Goal: Task Accomplishment & Management: Complete application form

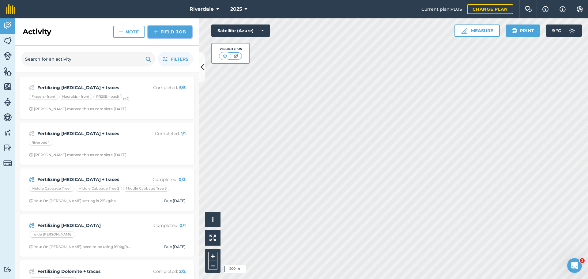
click at [161, 31] on link "Field Job" at bounding box center [169, 32] width 43 height 12
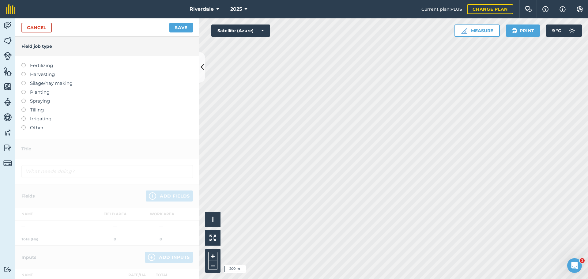
click at [22, 63] on label at bounding box center [25, 63] width 9 height 0
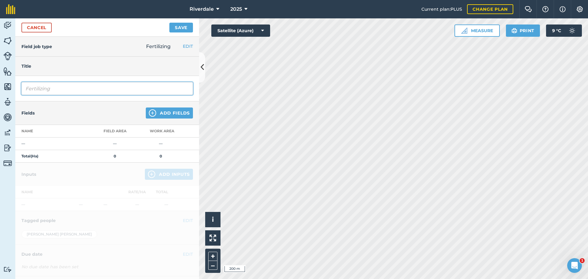
click at [31, 88] on input "Fertilizing" at bounding box center [106, 88] width 171 height 13
drag, startPoint x: 65, startPoint y: 88, endPoint x: 32, endPoint y: 89, distance: 33.4
click at [32, 89] on input "FeFerrtilizing" at bounding box center [106, 88] width 171 height 13
type input "Fertilise Lime & Mag & B prills"
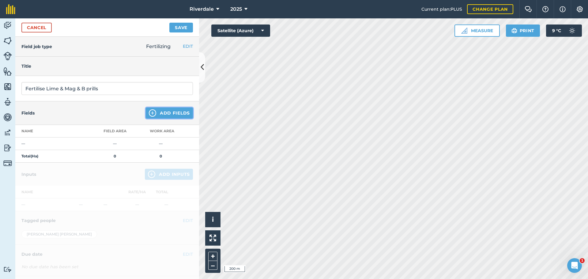
click at [165, 112] on button "Add Fields" at bounding box center [169, 112] width 47 height 11
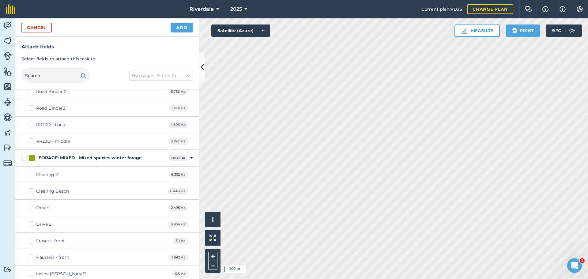
scroll to position [153, 0]
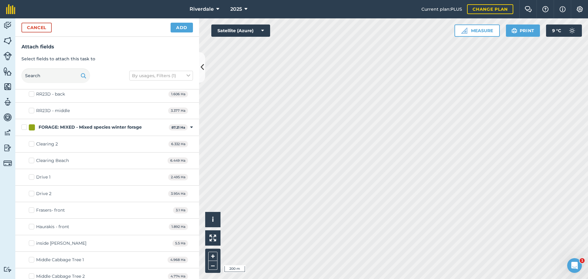
click at [31, 144] on label "Clearing 2" at bounding box center [43, 144] width 29 height 6
click at [31, 144] on input "Clearing 2" at bounding box center [31, 143] width 4 height 4
checkbox input "true"
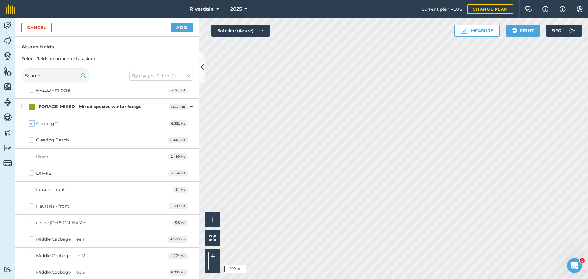
scroll to position [184, 0]
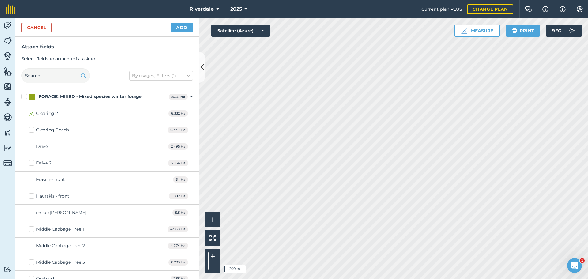
click at [31, 130] on label "Clearing Beach" at bounding box center [49, 130] width 40 height 6
click at [31, 130] on input "Clearing Beach" at bounding box center [31, 129] width 4 height 4
checkbox input "true"
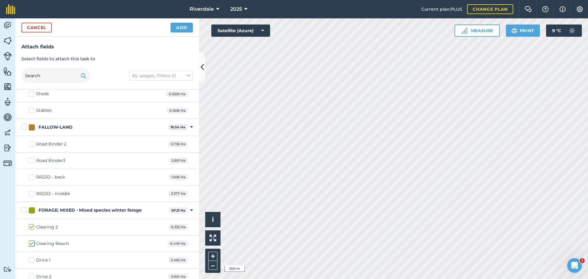
scroll to position [61, 0]
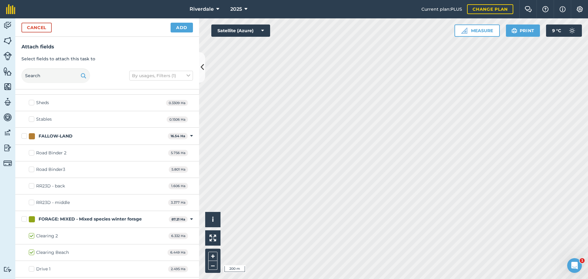
click at [33, 152] on label "Road Binder 2" at bounding box center [48, 153] width 38 height 6
click at [33, 152] on input "Road Binder 2" at bounding box center [31, 152] width 4 height 4
checkbox input "true"
click at [30, 168] on label "Road Binder3" at bounding box center [47, 169] width 36 height 6
click at [30, 168] on input "Road Binder3" at bounding box center [31, 168] width 4 height 4
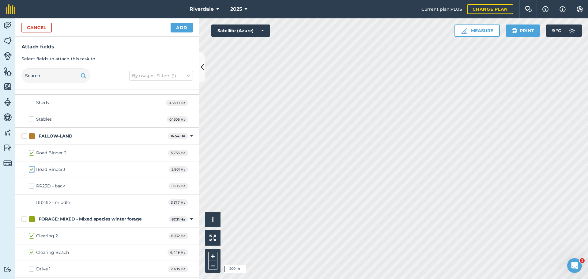
checkbox input "true"
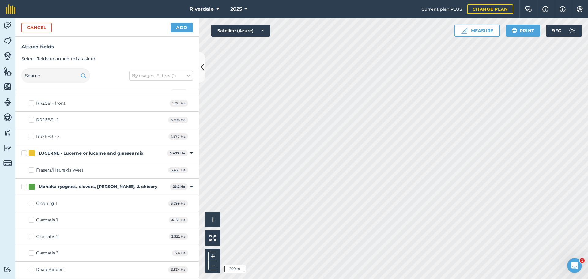
scroll to position [521, 0]
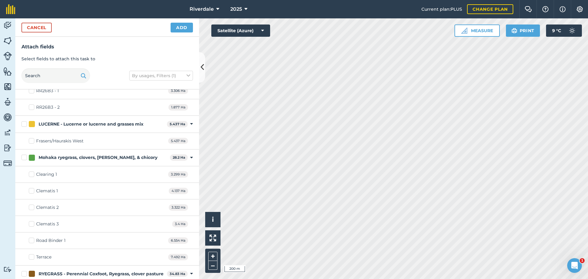
click at [32, 175] on label "Clearing 1" at bounding box center [43, 174] width 28 height 6
click at [32, 175] on input "Clearing 1" at bounding box center [31, 173] width 4 height 4
checkbox input "true"
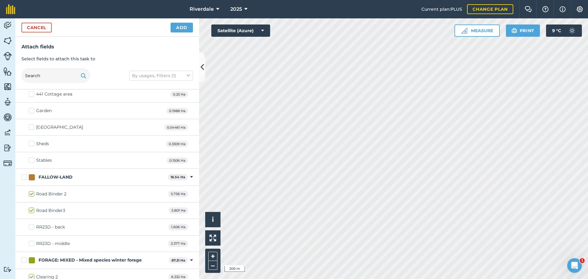
scroll to position [0, 0]
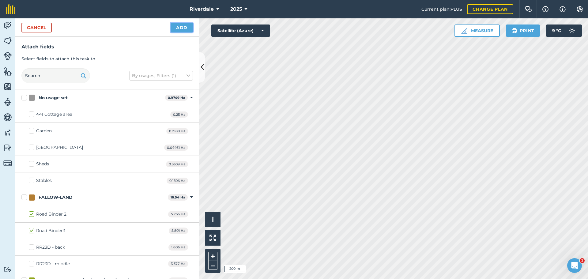
click at [182, 26] on button "Add" at bounding box center [182, 28] width 22 height 10
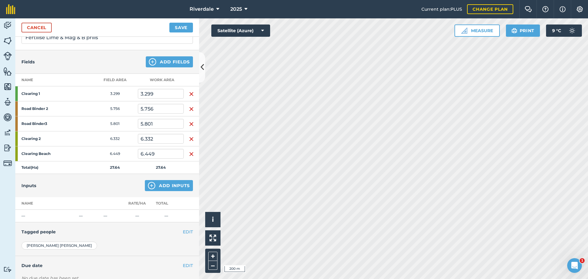
scroll to position [61, 0]
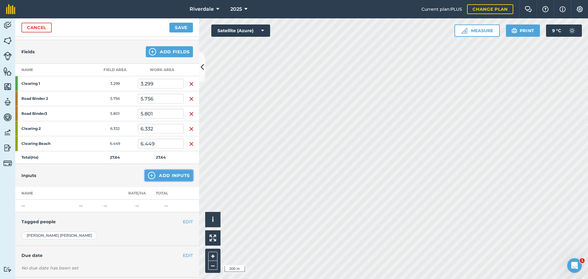
click at [160, 175] on button "Add Inputs" at bounding box center [169, 175] width 48 height 11
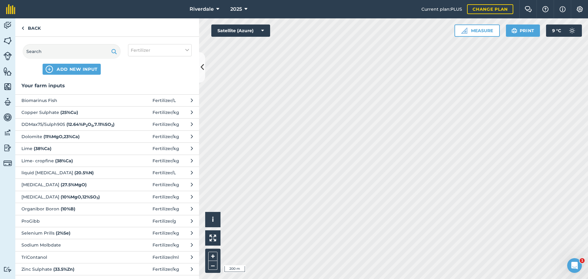
scroll to position [0, 0]
click at [72, 67] on span "ADD NEW INPUT" at bounding box center [77, 69] width 41 height 6
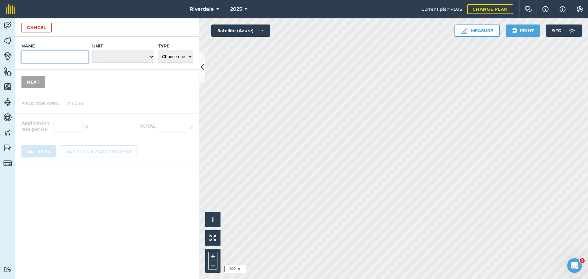
click at [34, 56] on input "Name" at bounding box center [54, 57] width 67 height 13
type input "Lime, mag & B prills"
click at [152, 55] on select "- Grams/g Kilograms/kg Metric tonnes/t Millilitres/ml Litres/L Ounces/oz Pounds…" at bounding box center [123, 57] width 62 height 12
select select "KILOGRAMS"
click at [92, 51] on select "- Grams/g Kilograms/kg Metric tonnes/t Millilitres/ml Litres/L Ounces/oz Pounds…" at bounding box center [123, 57] width 62 height 12
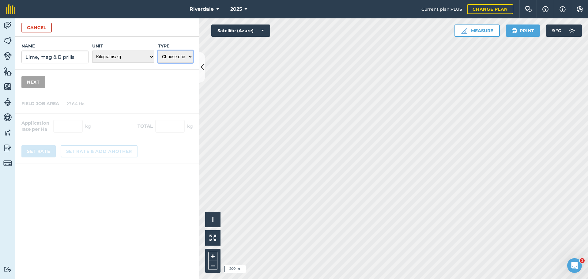
click at [190, 57] on select "Choose one Fertilizer Seed Spray Fuel Other" at bounding box center [175, 57] width 35 height 12
select select "FERTILIZER"
click at [158, 51] on select "Choose one Fertilizer Seed Spray Fuel Other" at bounding box center [175, 57] width 35 height 12
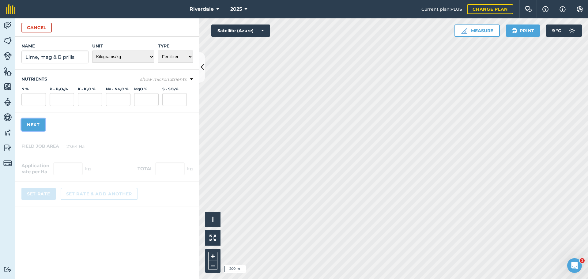
click at [32, 124] on button "Next" at bounding box center [33, 125] width 24 height 12
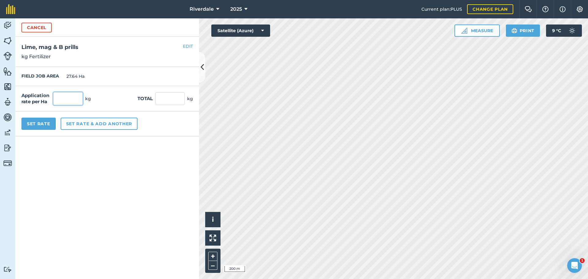
click at [67, 98] on input "text" at bounding box center [67, 98] width 29 height 13
click at [62, 98] on input "text" at bounding box center [67, 98] width 29 height 13
type input "372"
type input "10,282.08"
click at [170, 99] on input "10,282.08" at bounding box center [169, 98] width 29 height 13
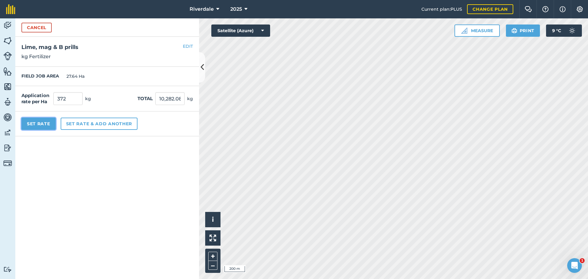
click at [40, 122] on button "Set Rate" at bounding box center [38, 124] width 34 height 12
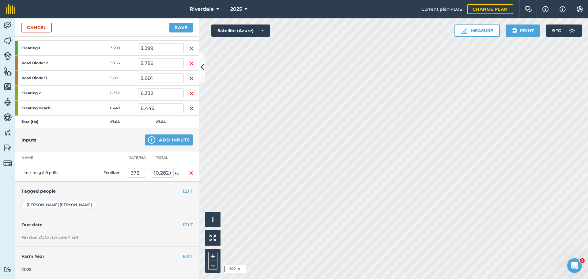
scroll to position [97, 0]
click at [183, 223] on button "EDIT" at bounding box center [188, 224] width 10 height 7
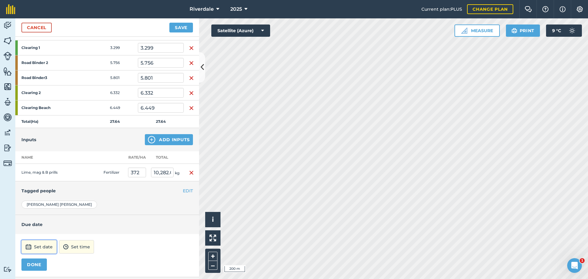
click at [43, 247] on button "Set date" at bounding box center [38, 246] width 35 height 13
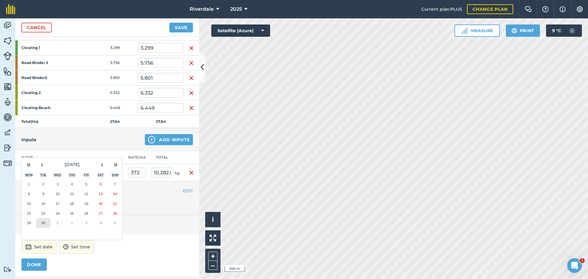
click at [44, 223] on abbr "30" at bounding box center [43, 223] width 4 height 4
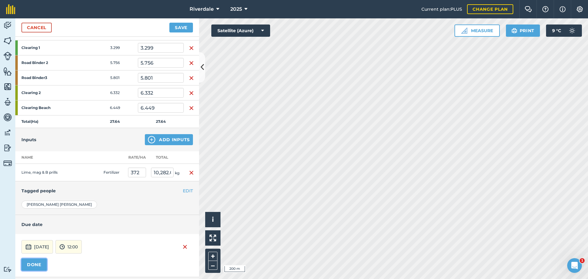
click at [32, 264] on button "DONE" at bounding box center [33, 264] width 25 height 12
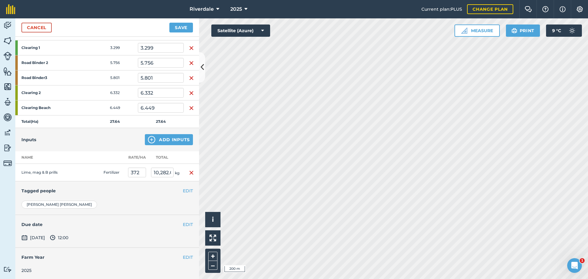
scroll to position [98, 0]
click at [183, 188] on button "EDIT" at bounding box center [188, 189] width 10 height 7
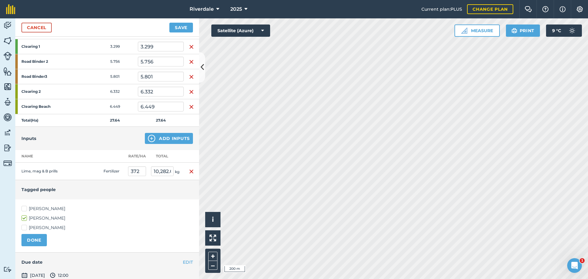
click at [23, 207] on label "[PERSON_NAME]" at bounding box center [106, 208] width 171 height 6
click at [23, 207] on input "[PERSON_NAME]" at bounding box center [23, 207] width 4 height 4
checkbox input "true"
click at [32, 240] on button "DONE" at bounding box center [33, 240] width 25 height 12
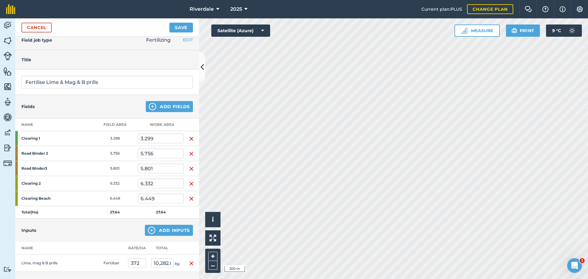
scroll to position [0, 0]
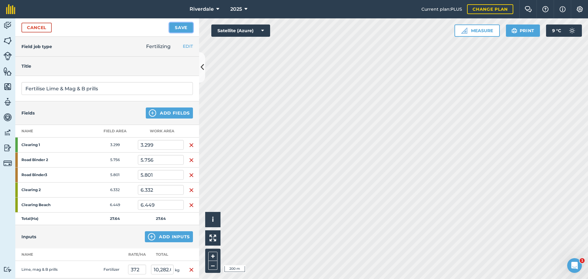
click at [177, 27] on button "Save" at bounding box center [181, 28] width 24 height 10
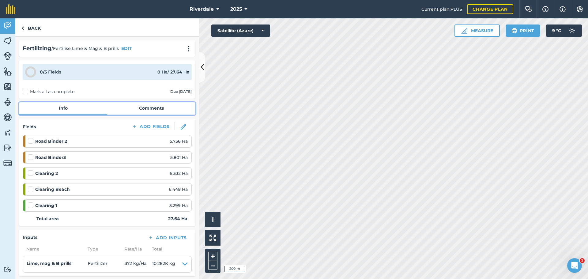
click at [145, 107] on link "Comments" at bounding box center [151, 108] width 88 height 12
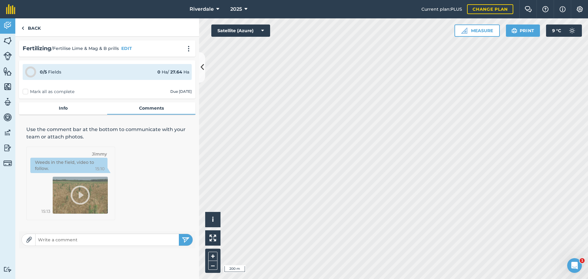
click at [43, 239] on input "text" at bounding box center [107, 239] width 143 height 9
click at [32, 27] on link "Back" at bounding box center [31, 27] width 32 height 18
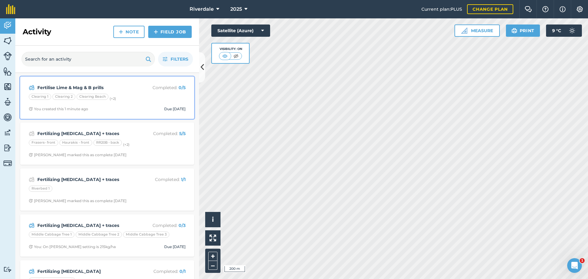
click at [105, 88] on strong "Fertilise Lime & Mag & B prills" at bounding box center [85, 87] width 97 height 7
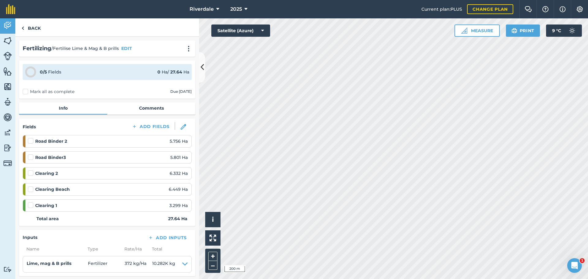
click at [30, 170] on label at bounding box center [31, 170] width 7 height 0
click at [30, 172] on input "checkbox" at bounding box center [30, 172] width 4 height 4
checkbox input "false"
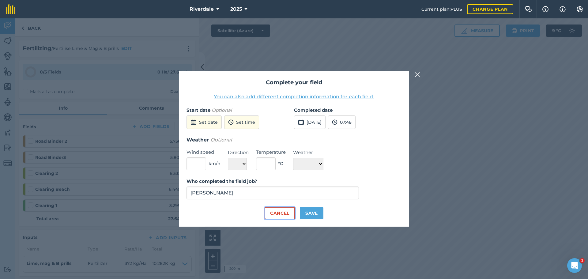
click at [284, 213] on button "Cancel" at bounding box center [280, 213] width 30 height 12
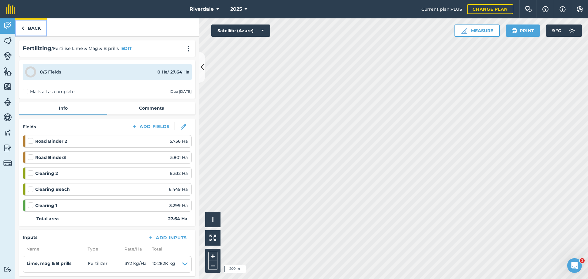
click at [34, 27] on link "Back" at bounding box center [31, 27] width 32 height 18
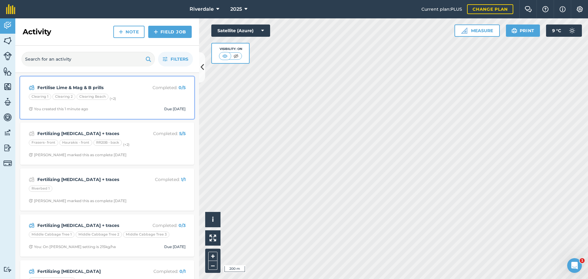
click at [38, 96] on div "Clearing 1" at bounding box center [40, 97] width 22 height 6
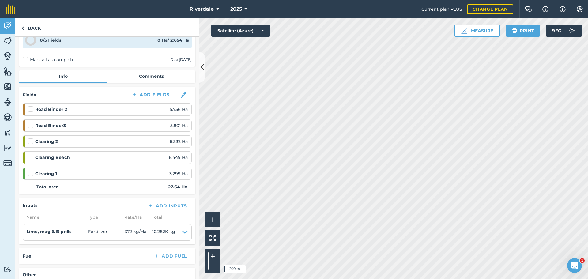
scroll to position [31, 0]
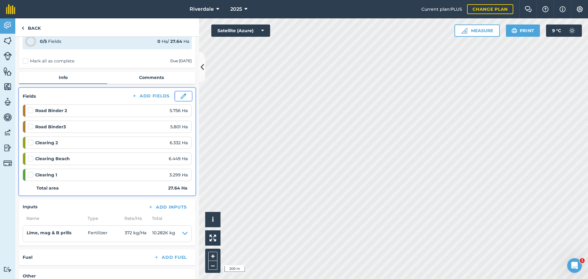
click at [181, 95] on img at bounding box center [184, 96] width 6 height 6
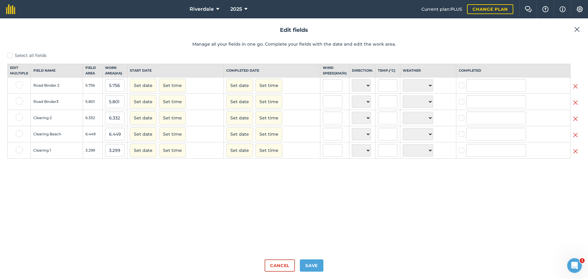
click at [20, 121] on label at bounding box center [19, 117] width 7 height 7
click at [20, 118] on input "checkbox" at bounding box center [18, 116] width 4 height 4
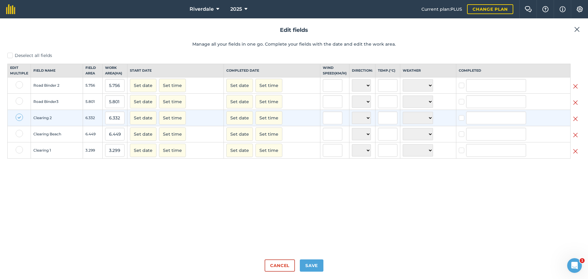
click at [19, 121] on label at bounding box center [19, 117] width 7 height 7
click at [19, 118] on input "checkbox" at bounding box center [18, 116] width 4 height 4
checkbox input "false"
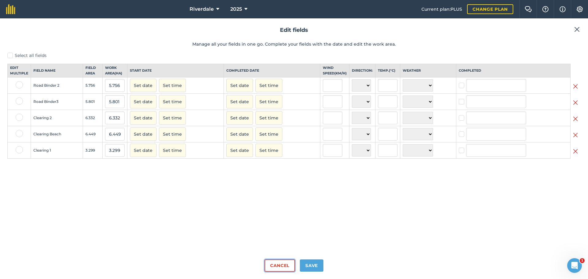
click at [281, 266] on button "Cancel" at bounding box center [280, 265] width 30 height 12
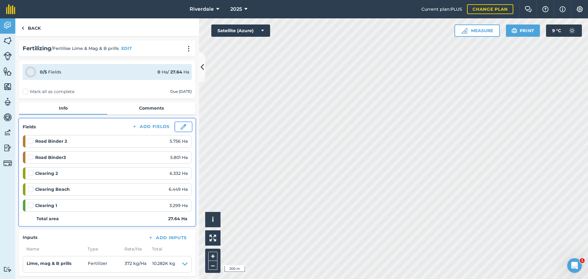
click at [181, 126] on img at bounding box center [184, 127] width 6 height 6
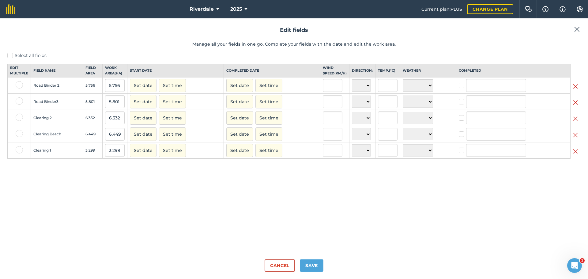
click at [576, 90] on img at bounding box center [575, 86] width 5 height 7
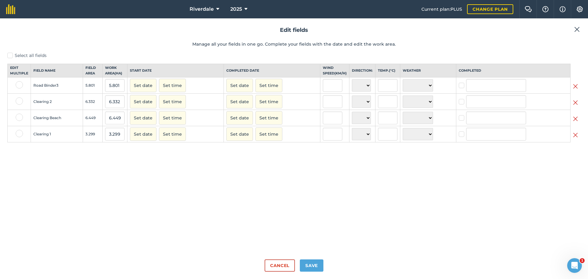
click at [575, 90] on img at bounding box center [575, 86] width 5 height 7
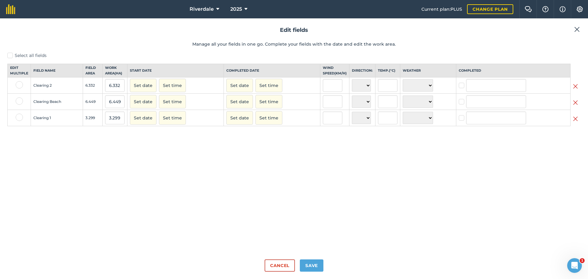
click at [574, 106] on img at bounding box center [575, 102] width 5 height 7
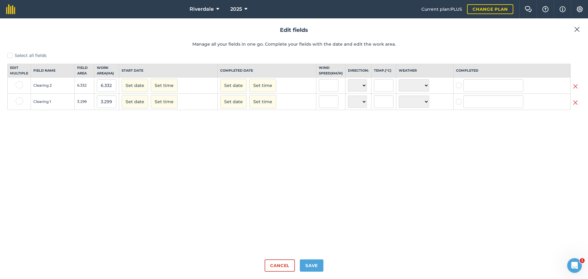
click at [576, 106] on img at bounding box center [575, 102] width 5 height 7
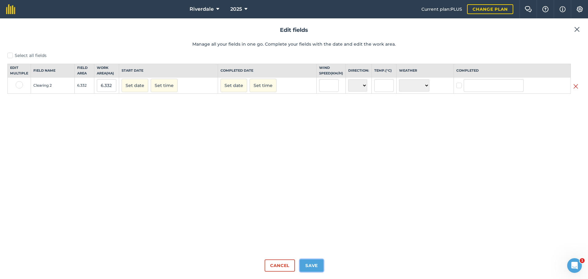
click at [313, 263] on button "Save" at bounding box center [312, 265] width 24 height 12
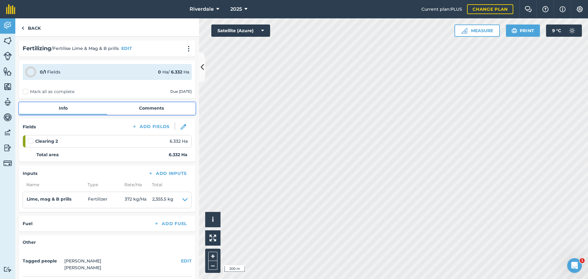
click at [149, 108] on link "Comments" at bounding box center [151, 108] width 88 height 12
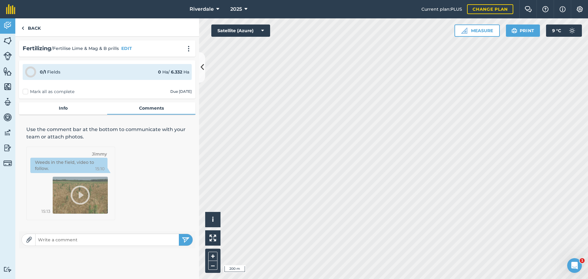
click at [40, 239] on input "text" at bounding box center [107, 239] width 143 height 9
type input "3/3 prescription variable rate application"
click at [185, 238] on img "submit" at bounding box center [186, 239] width 8 height 7
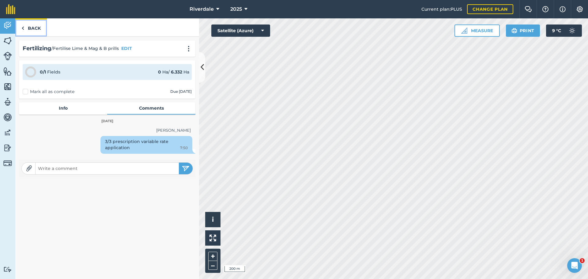
click at [34, 27] on link "Back" at bounding box center [31, 27] width 32 height 18
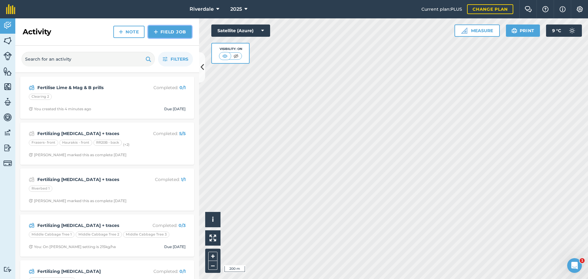
click at [164, 30] on link "Field Job" at bounding box center [169, 32] width 43 height 12
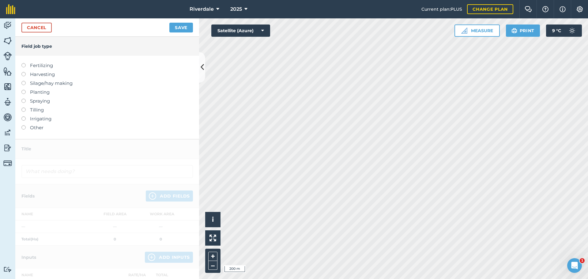
click at [23, 63] on label at bounding box center [25, 63] width 9 height 0
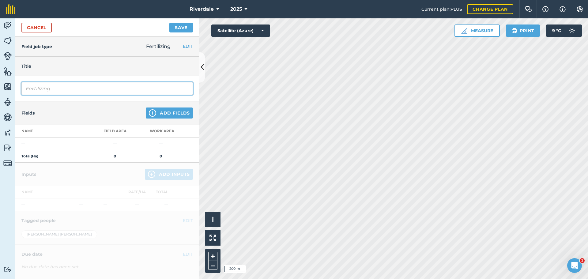
click at [34, 88] on input "Fertilizing" at bounding box center [106, 88] width 171 height 13
click at [54, 88] on input "Fertilizing" at bounding box center [106, 88] width 171 height 13
type input "Fertilize Lime, mag & B"
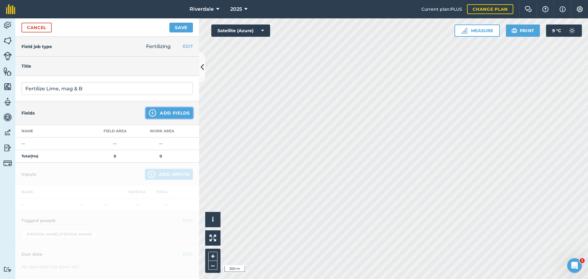
click at [161, 111] on button "Add Fields" at bounding box center [169, 112] width 47 height 11
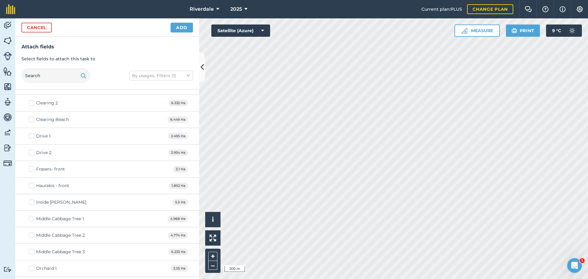
scroll to position [184, 0]
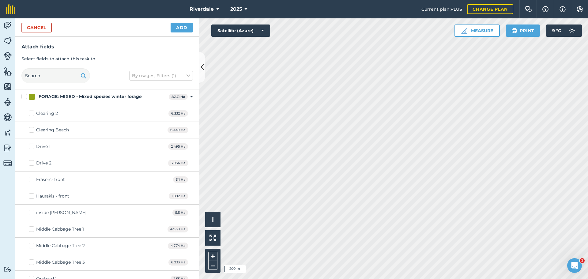
click at [31, 130] on label "Clearing Beach" at bounding box center [49, 130] width 40 height 6
click at [31, 130] on input "Clearing Beach" at bounding box center [31, 129] width 4 height 4
checkbox input "true"
click at [182, 27] on button "Add" at bounding box center [182, 28] width 22 height 10
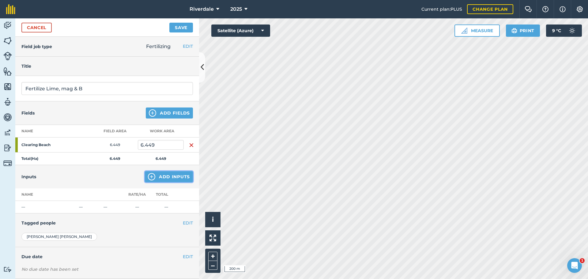
click at [165, 175] on button "Add Inputs" at bounding box center [169, 176] width 48 height 11
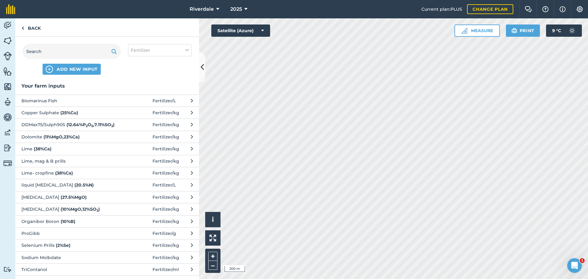
click at [73, 161] on span "Lime, mag & B prills" at bounding box center [71, 161] width 100 height 7
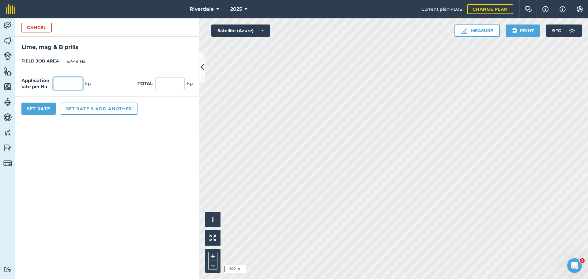
click at [65, 83] on input "text" at bounding box center [67, 83] width 29 height 13
type input "198"
type input "1,276.902"
click at [167, 83] on input "1,276.902" at bounding box center [169, 83] width 29 height 13
click at [36, 107] on button "Set Rate" at bounding box center [38, 109] width 34 height 12
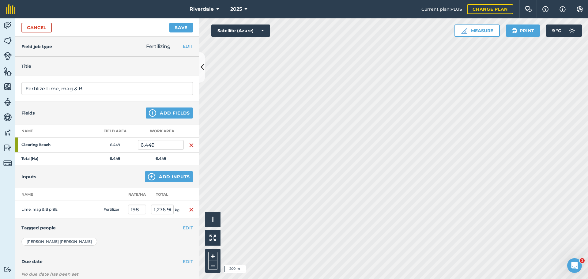
scroll to position [31, 0]
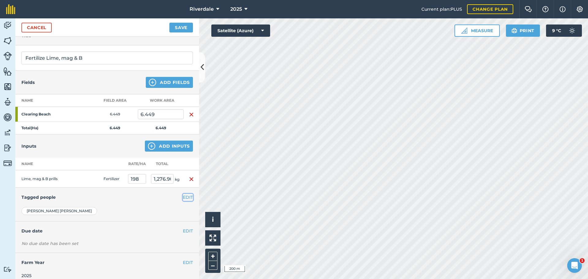
click at [183, 197] on button "EDIT" at bounding box center [188, 197] width 10 height 7
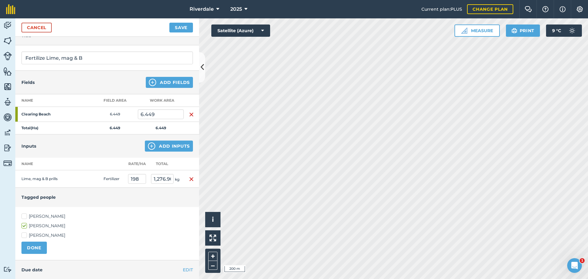
click at [24, 216] on label "[PERSON_NAME]" at bounding box center [106, 216] width 171 height 6
click at [24, 216] on input "[PERSON_NAME]" at bounding box center [23, 215] width 4 height 4
checkbox input "true"
click at [31, 246] on button "DONE" at bounding box center [33, 248] width 25 height 12
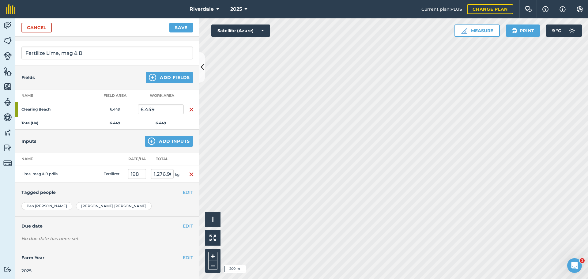
scroll to position [37, 0]
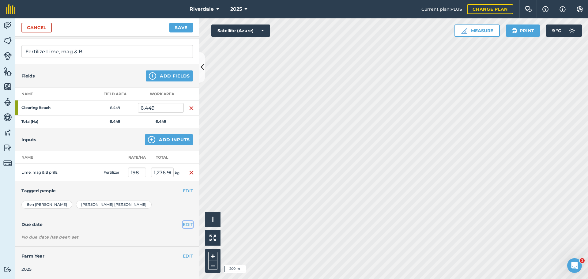
click at [183, 224] on button "EDIT" at bounding box center [188, 224] width 10 height 7
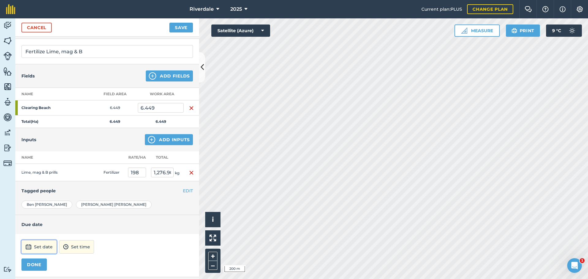
click at [42, 245] on button "Set date" at bounding box center [38, 246] width 35 height 13
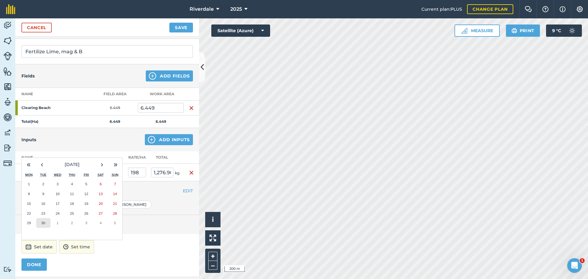
click at [43, 222] on abbr "30" at bounding box center [43, 223] width 4 height 4
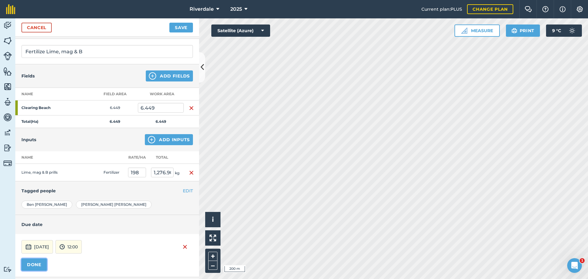
click at [32, 265] on button "DONE" at bounding box center [33, 264] width 25 height 12
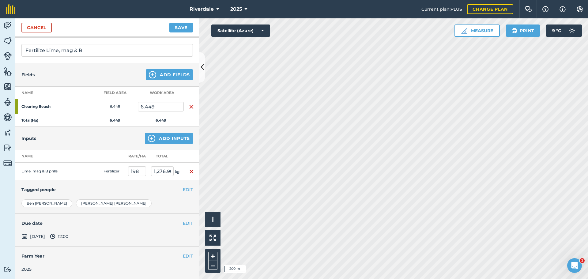
scroll to position [0, 0]
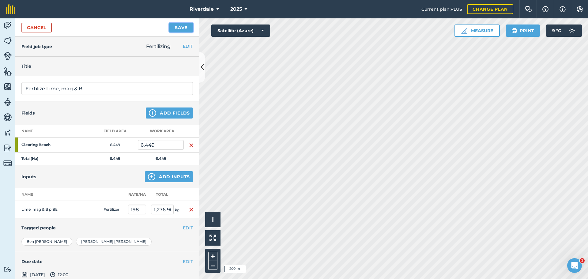
click at [179, 27] on button "Save" at bounding box center [181, 28] width 24 height 10
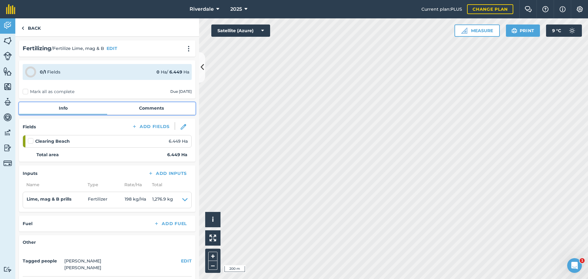
click at [153, 108] on link "Comments" at bounding box center [151, 108] width 88 height 12
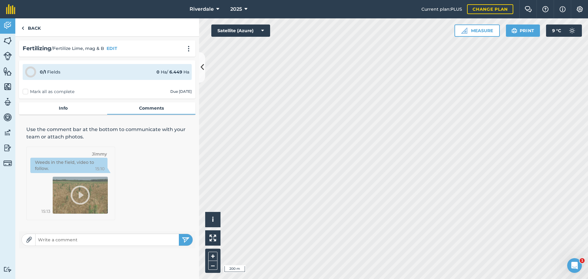
click at [47, 239] on input "text" at bounding box center [107, 239] width 143 height 9
type input "3/3 Prescription variable rate application"
click at [185, 238] on img "submit" at bounding box center [186, 239] width 8 height 7
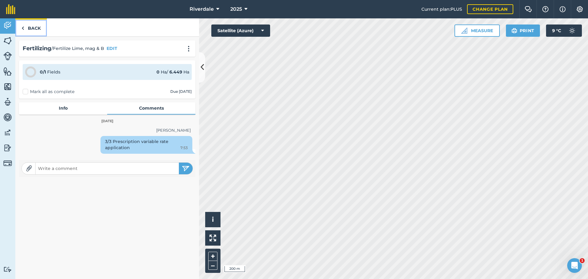
click at [34, 27] on link "Back" at bounding box center [31, 27] width 32 height 18
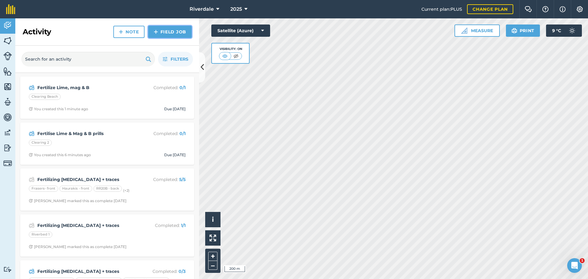
click at [167, 31] on link "Field Job" at bounding box center [169, 32] width 43 height 12
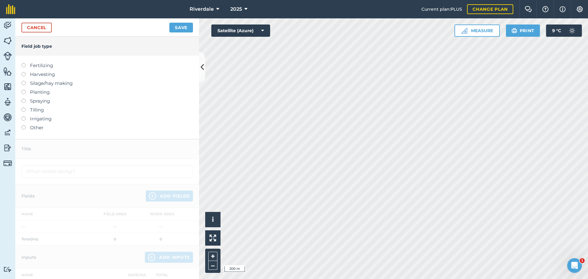
click at [25, 63] on label at bounding box center [25, 63] width 9 height 0
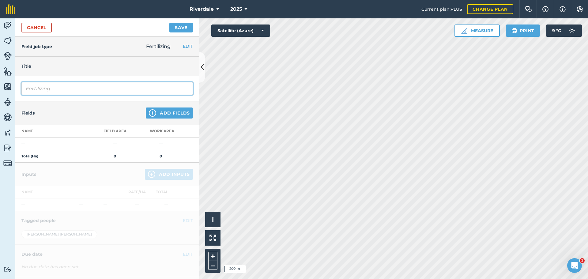
click at [55, 89] on input "Fertilizing" at bounding box center [106, 88] width 171 height 13
type input "Fertilize Lime, Mag, & B prills"
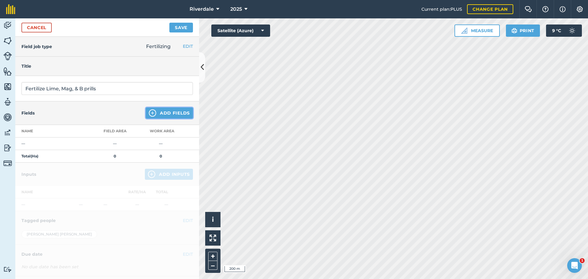
click at [166, 113] on button "Add Fields" at bounding box center [169, 112] width 47 height 11
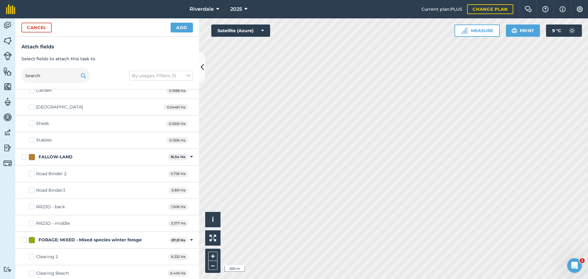
scroll to position [61, 0]
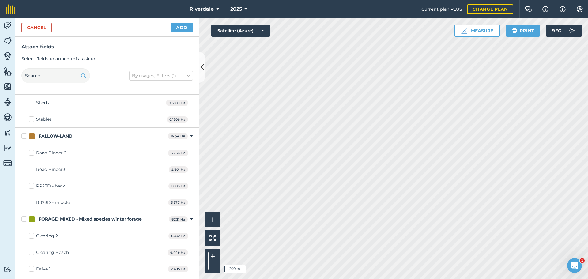
click at [31, 152] on label "Road Binder 2" at bounding box center [48, 153] width 38 height 6
click at [31, 152] on input "Road Binder 2" at bounding box center [31, 152] width 4 height 4
checkbox input "true"
click at [32, 169] on label "Road Binder3" at bounding box center [47, 169] width 36 height 6
click at [32, 169] on input "Road Binder3" at bounding box center [31, 168] width 4 height 4
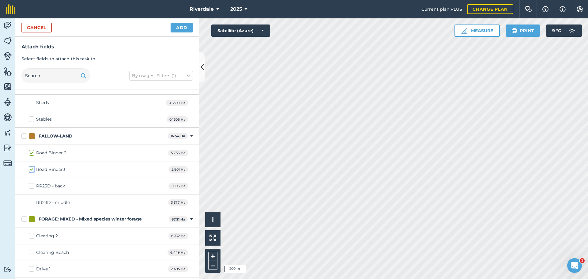
checkbox input "true"
click at [180, 27] on button "Add" at bounding box center [182, 28] width 22 height 10
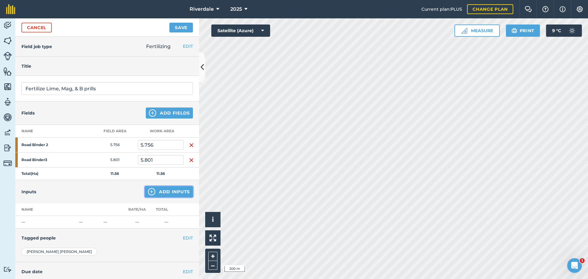
click at [167, 190] on button "Add Inputs" at bounding box center [169, 191] width 48 height 11
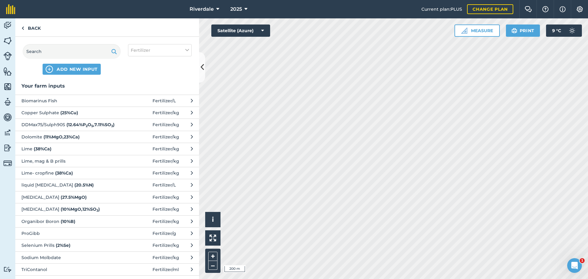
click at [47, 161] on span "Lime, mag & B prills" at bounding box center [71, 161] width 100 height 7
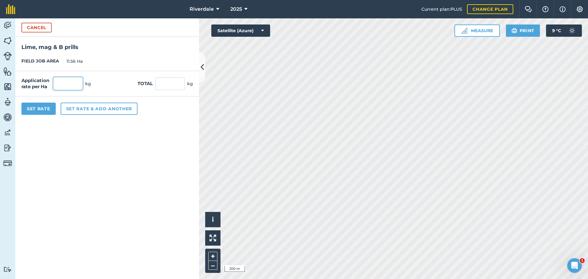
click at [64, 83] on input "text" at bounding box center [67, 83] width 29 height 13
type input "115"
type input "1,329.4"
click at [196, 129] on form "Cancel Lime, mag & B prills FIELD JOB AREA 11.56 Ha Application rate per Ha 115…" at bounding box center [107, 148] width 184 height 261
click at [38, 107] on button "Set Rate" at bounding box center [38, 109] width 34 height 12
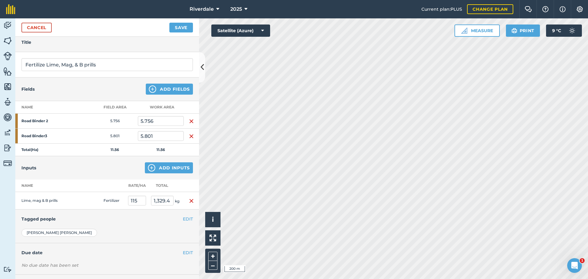
scroll to position [52, 0]
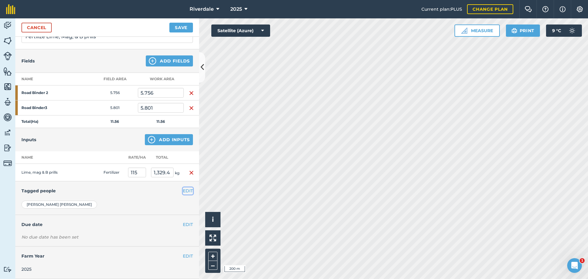
click at [184, 190] on button "EDIT" at bounding box center [188, 190] width 10 height 7
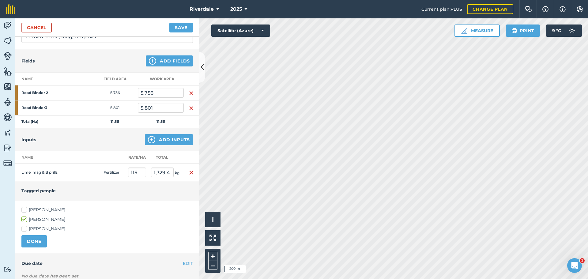
click at [25, 210] on label "[PERSON_NAME]" at bounding box center [106, 210] width 171 height 6
click at [25, 210] on input "[PERSON_NAME]" at bounding box center [23, 209] width 4 height 4
checkbox input "true"
click at [35, 240] on button "DONE" at bounding box center [33, 241] width 25 height 12
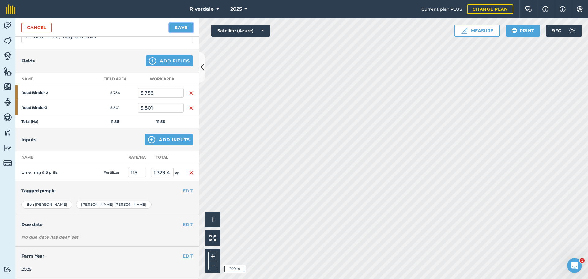
click at [180, 27] on button "Save" at bounding box center [181, 28] width 24 height 10
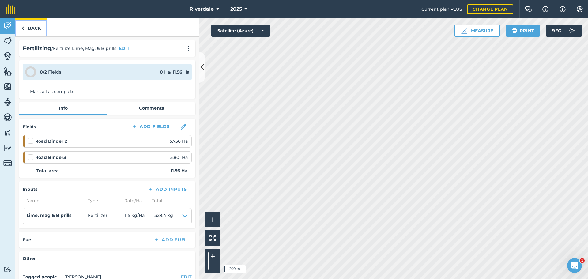
click at [30, 27] on link "Back" at bounding box center [31, 27] width 32 height 18
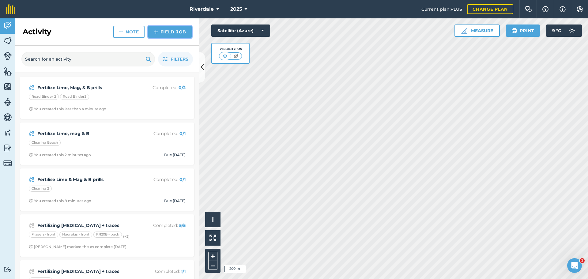
click at [163, 31] on link "Field Job" at bounding box center [169, 32] width 43 height 12
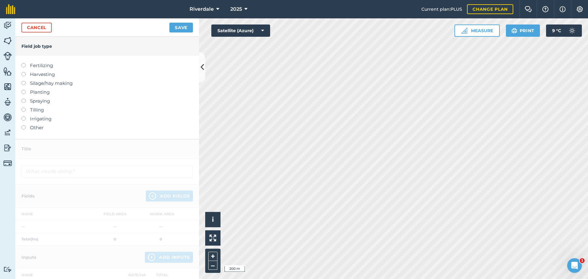
click at [23, 63] on label at bounding box center [25, 63] width 9 height 0
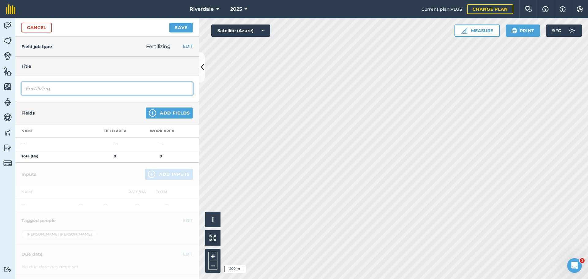
click at [56, 90] on input "Fertilizing" at bounding box center [106, 88] width 171 height 13
type input "Fertilize Lime, mag, & B prills"
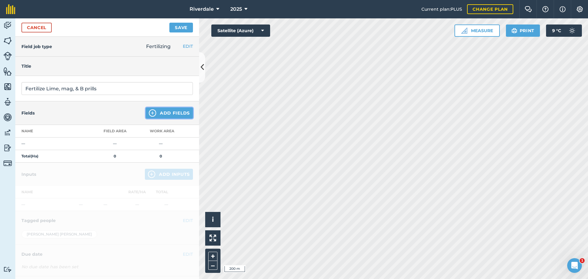
click at [163, 112] on button "Add Fields" at bounding box center [169, 112] width 47 height 11
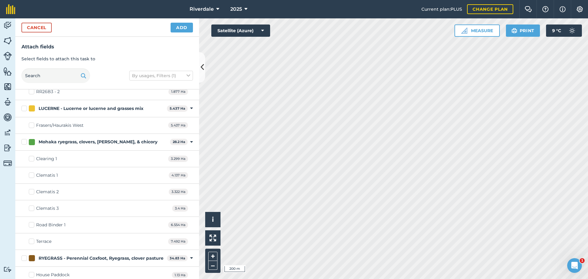
scroll to position [551, 0]
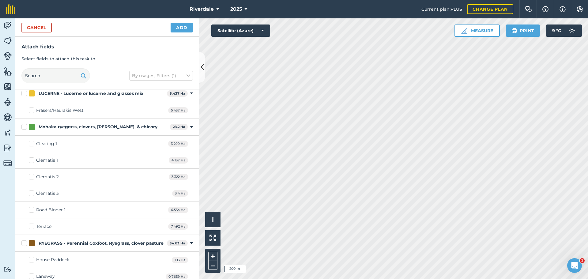
click at [32, 143] on label "Clearing 1" at bounding box center [43, 144] width 28 height 6
click at [32, 143] on input "Clearing 1" at bounding box center [31, 143] width 4 height 4
checkbox input "true"
click at [182, 26] on button "Add" at bounding box center [182, 28] width 22 height 10
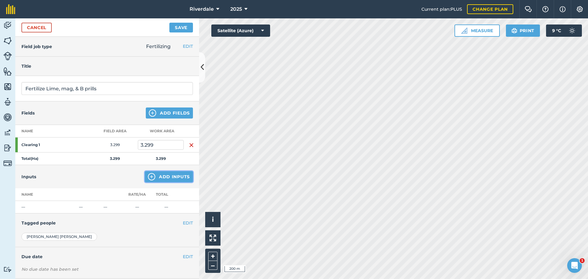
click at [166, 176] on button "Add Inputs" at bounding box center [169, 176] width 48 height 11
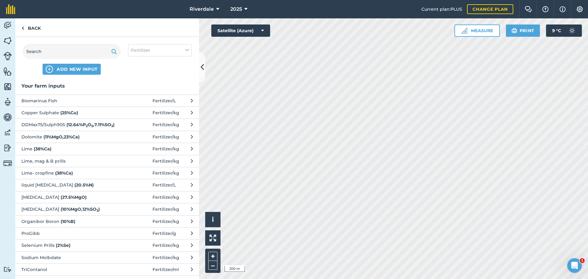
click at [57, 160] on span "Lime, mag & B prills" at bounding box center [71, 161] width 100 height 7
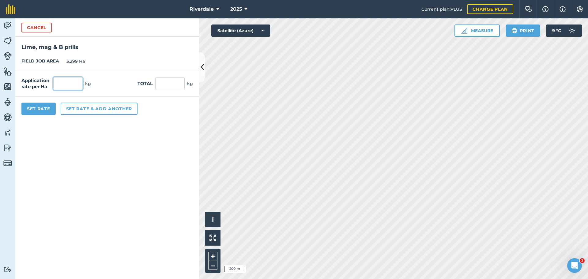
click at [58, 81] on input "text" at bounding box center [67, 83] width 29 height 13
type input "250"
type input "824.75"
click at [165, 84] on input "824.75" at bounding box center [169, 83] width 29 height 13
click at [37, 107] on button "Set Rate" at bounding box center [38, 109] width 34 height 12
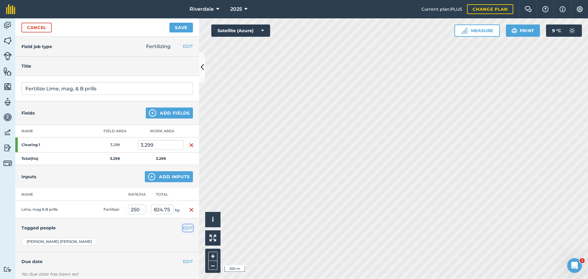
click at [183, 227] on button "EDIT" at bounding box center [188, 227] width 10 height 7
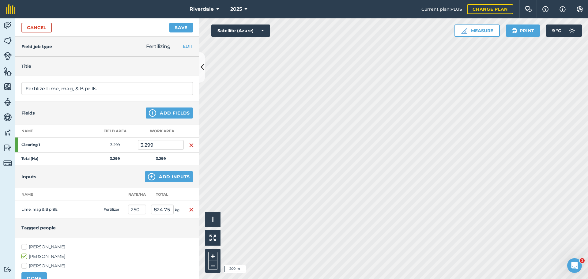
click at [23, 247] on label "[PERSON_NAME]" at bounding box center [106, 247] width 171 height 6
click at [23, 247] on input "[PERSON_NAME]" at bounding box center [23, 246] width 4 height 4
checkbox input "true"
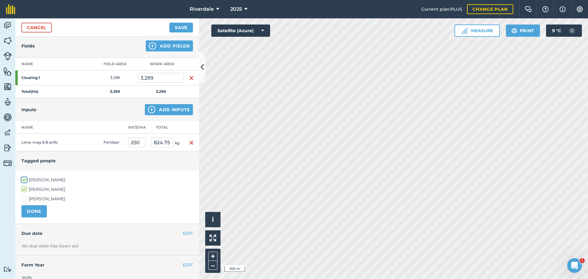
scroll to position [76, 0]
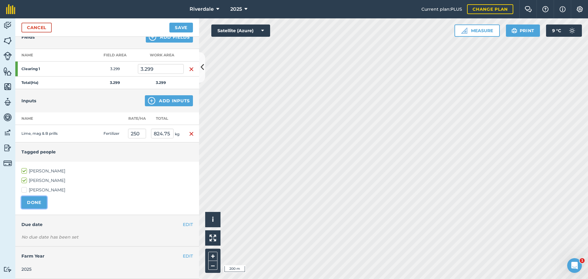
click at [32, 200] on button "DONE" at bounding box center [33, 202] width 25 height 12
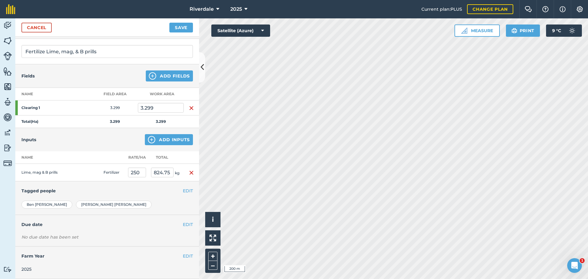
scroll to position [37, 0]
click at [184, 224] on button "EDIT" at bounding box center [188, 224] width 10 height 7
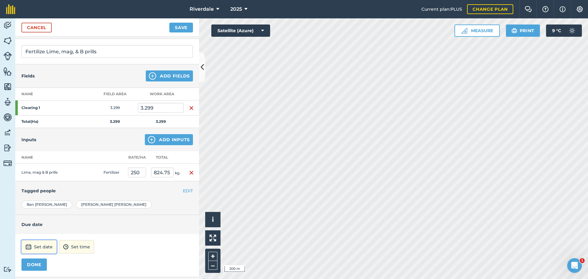
click at [41, 247] on button "Set date" at bounding box center [38, 246] width 35 height 13
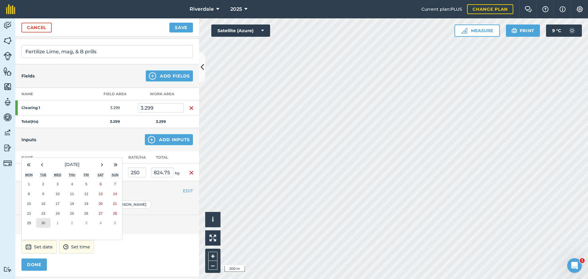
click at [41, 221] on abbr "30" at bounding box center [43, 223] width 4 height 4
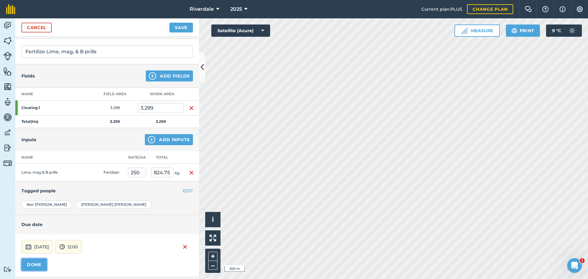
click at [34, 266] on button "DONE" at bounding box center [33, 264] width 25 height 12
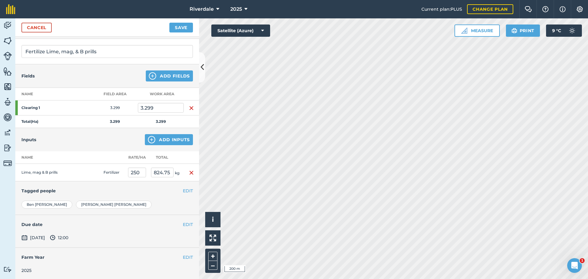
scroll to position [38, 0]
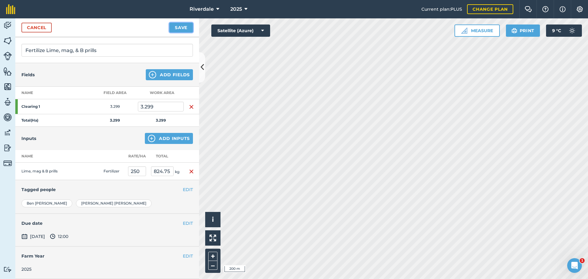
click at [178, 27] on button "Save" at bounding box center [181, 28] width 24 height 10
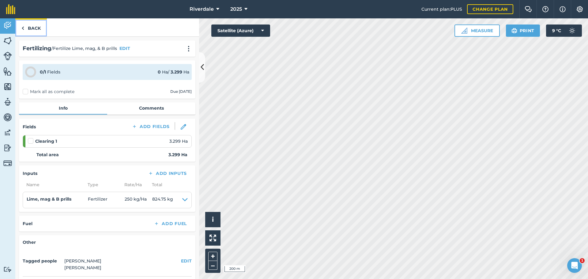
click at [33, 27] on link "Back" at bounding box center [31, 27] width 32 height 18
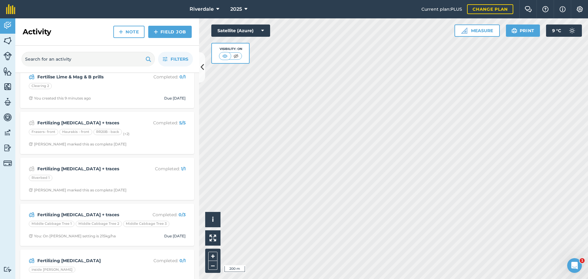
scroll to position [153, 0]
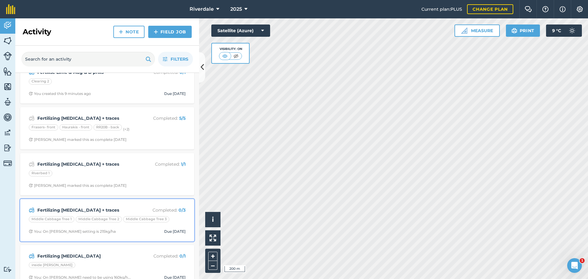
click at [92, 225] on div "Fertilizing [MEDICAL_DATA] + traces Completed : 0 / 3 Middle Cabbage Tree 1 Mid…" at bounding box center [107, 220] width 167 height 35
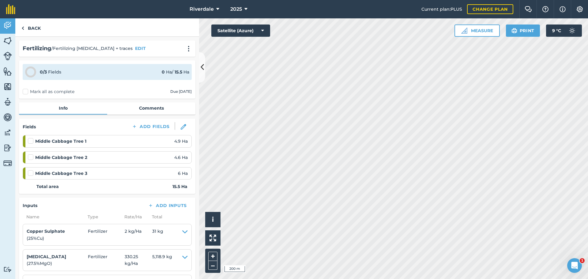
click at [30, 138] on label at bounding box center [31, 138] width 7 height 0
click at [30, 139] on input "checkbox" at bounding box center [30, 140] width 4 height 4
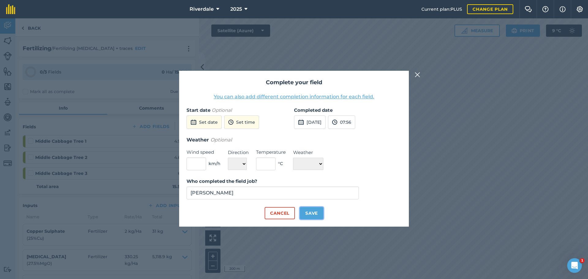
click at [311, 214] on button "Save" at bounding box center [312, 213] width 24 height 12
checkbox input "true"
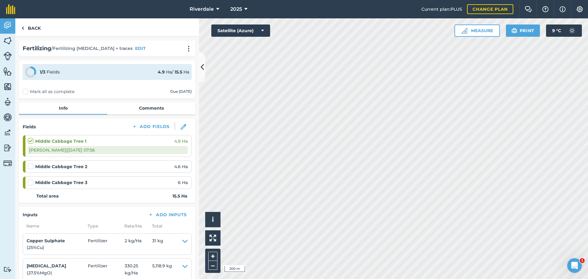
click at [30, 163] on label at bounding box center [31, 163] width 7 height 0
click at [30, 166] on input "checkbox" at bounding box center [30, 165] width 4 height 4
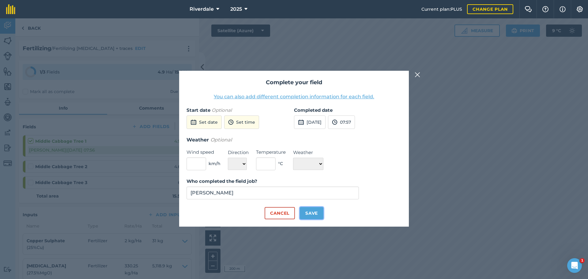
click at [313, 212] on button "Save" at bounding box center [312, 213] width 24 height 12
checkbox input "true"
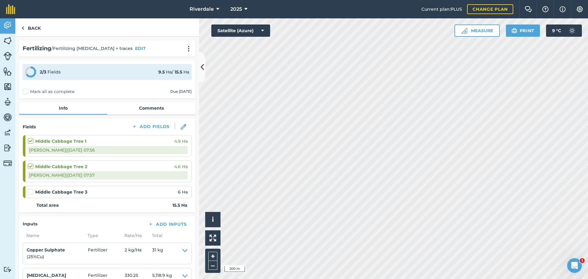
click at [28, 189] on label at bounding box center [31, 189] width 7 height 0
click at [28, 190] on input "checkbox" at bounding box center [30, 191] width 4 height 4
checkbox input "false"
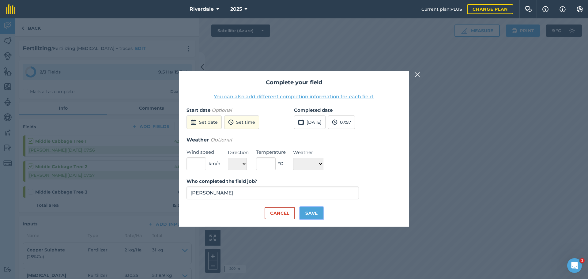
click at [308, 210] on button "Save" at bounding box center [312, 213] width 24 height 12
checkbox input "true"
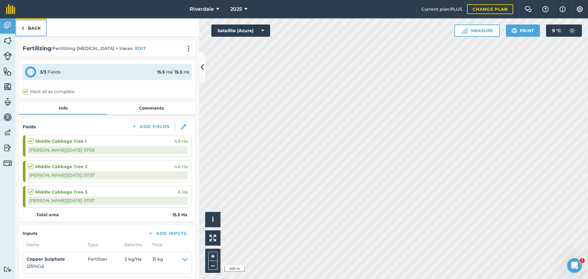
click at [34, 27] on link "Back" at bounding box center [31, 27] width 32 height 18
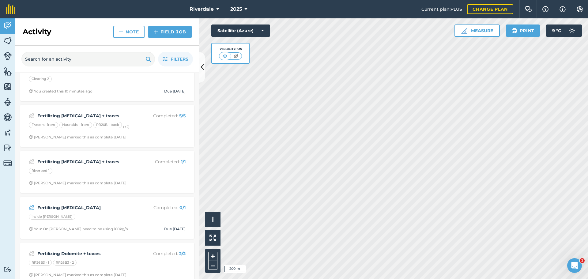
scroll to position [245, 0]
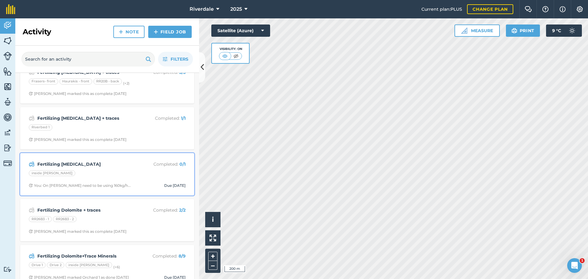
click at [43, 171] on div "inside [PERSON_NAME]" at bounding box center [52, 173] width 47 height 6
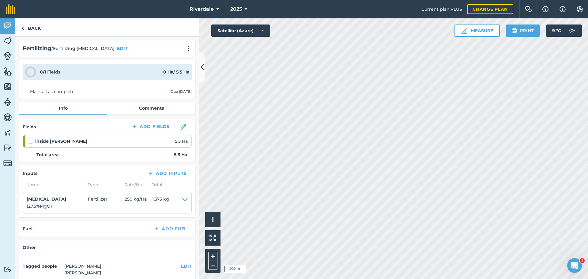
click at [30, 138] on label at bounding box center [31, 138] width 7 height 0
click at [30, 141] on input "checkbox" at bounding box center [30, 140] width 4 height 4
checkbox input "false"
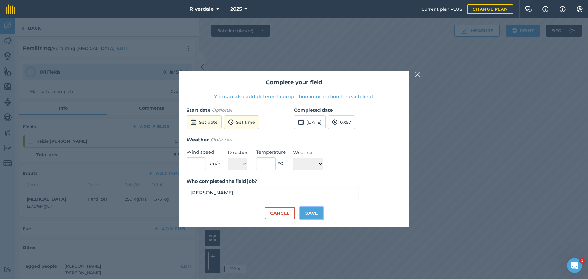
click at [310, 213] on button "Save" at bounding box center [312, 213] width 24 height 12
checkbox input "true"
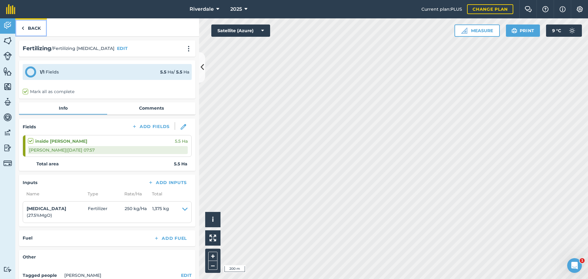
click at [33, 28] on link "Back" at bounding box center [31, 27] width 32 height 18
